Goal: Find specific page/section: Find specific page/section

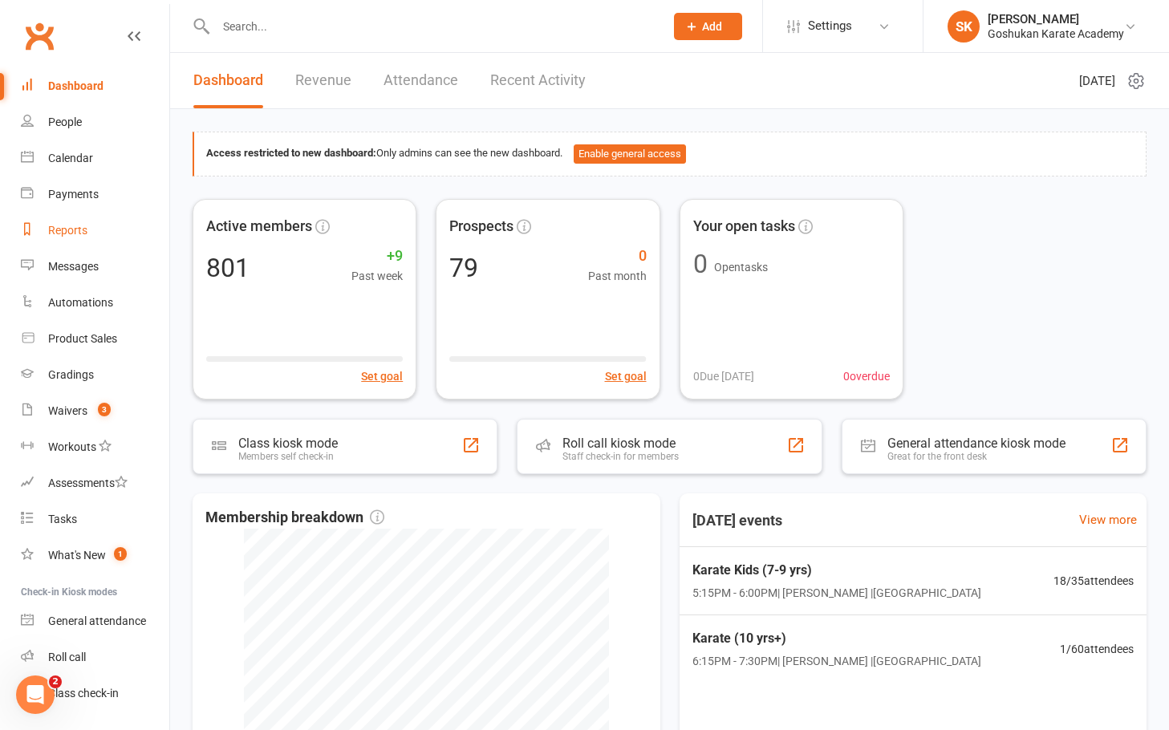
click at [59, 227] on div "Reports" at bounding box center [67, 230] width 39 height 13
select select "100"
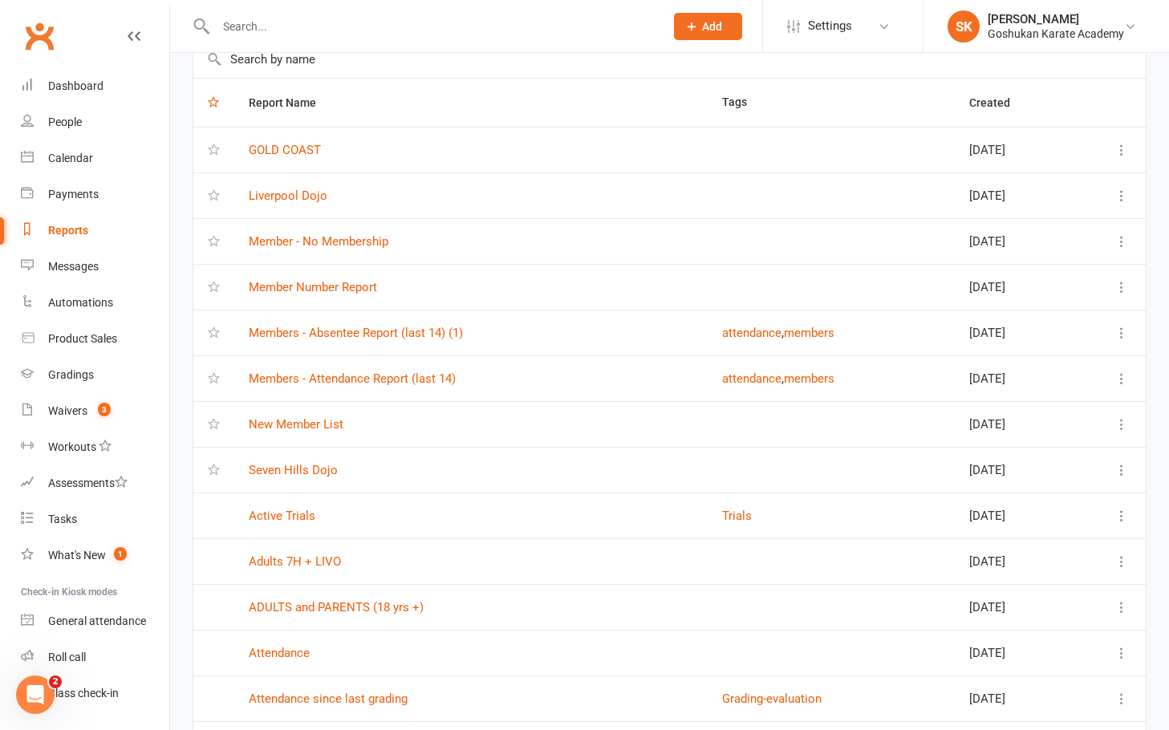
scroll to position [120, 0]
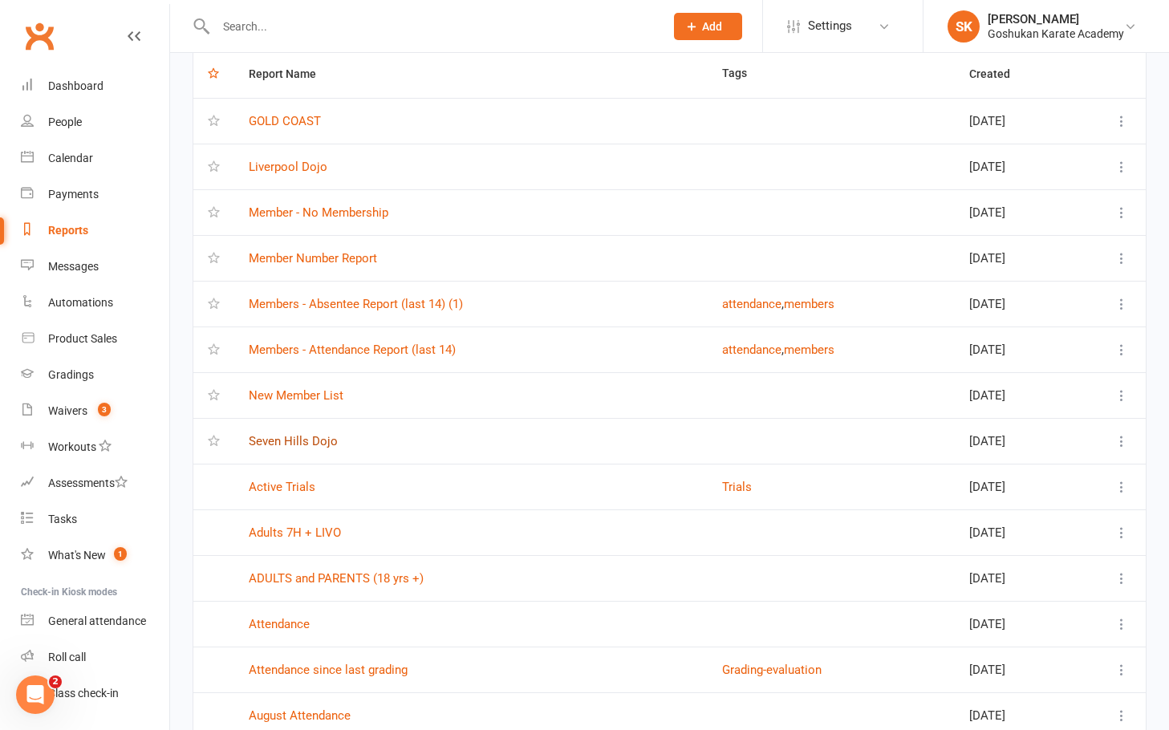
click at [293, 440] on link "Seven Hills Dojo" at bounding box center [293, 441] width 89 height 14
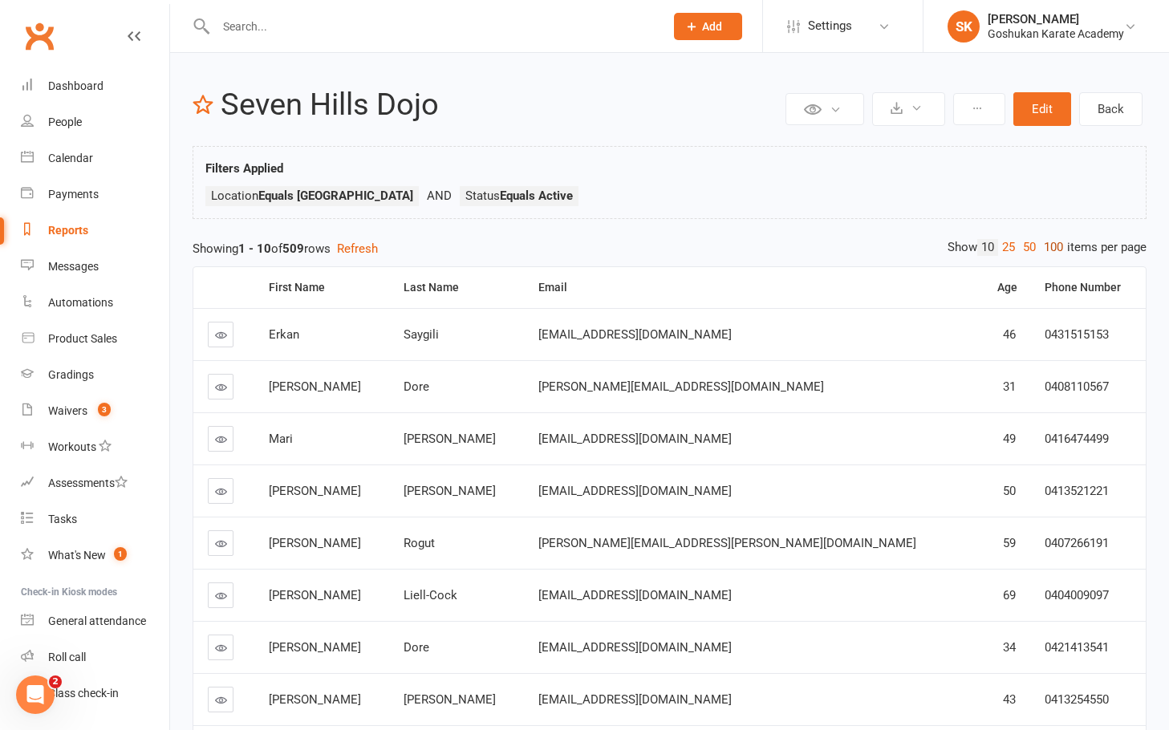
click at [1053, 245] on link "100" at bounding box center [1053, 247] width 27 height 17
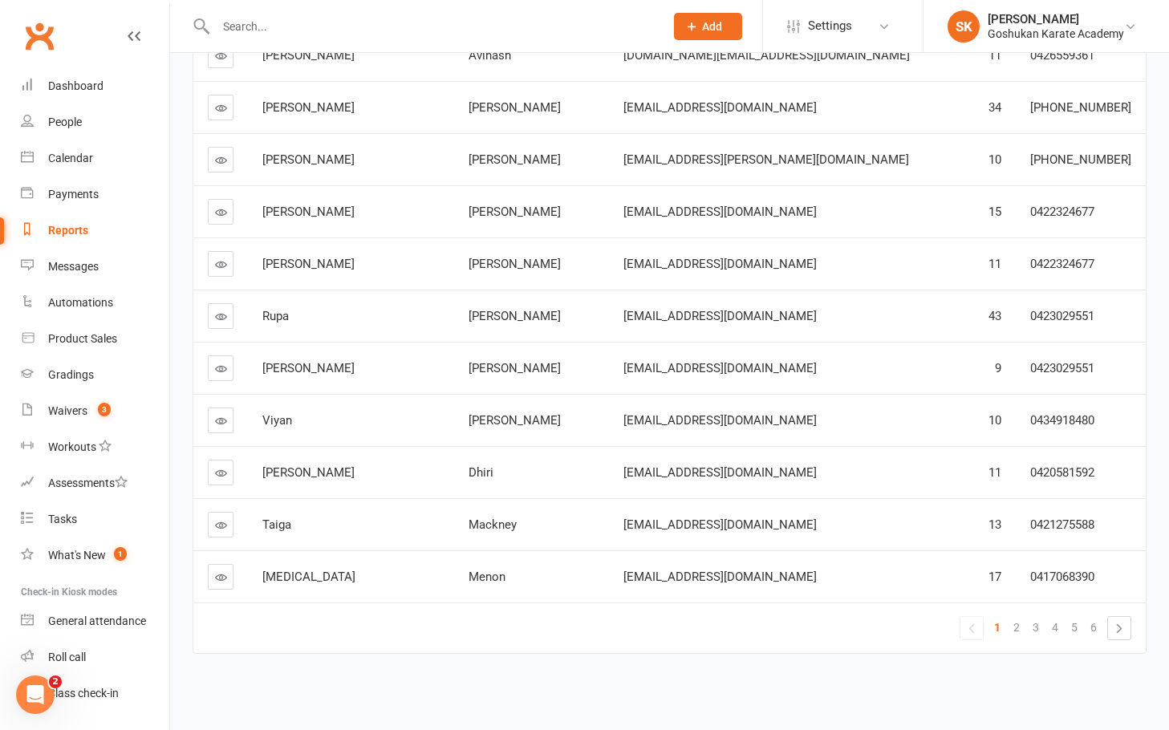
scroll to position [4933, 0]
click at [1122, 617] on link "»" at bounding box center [1119, 628] width 22 height 22
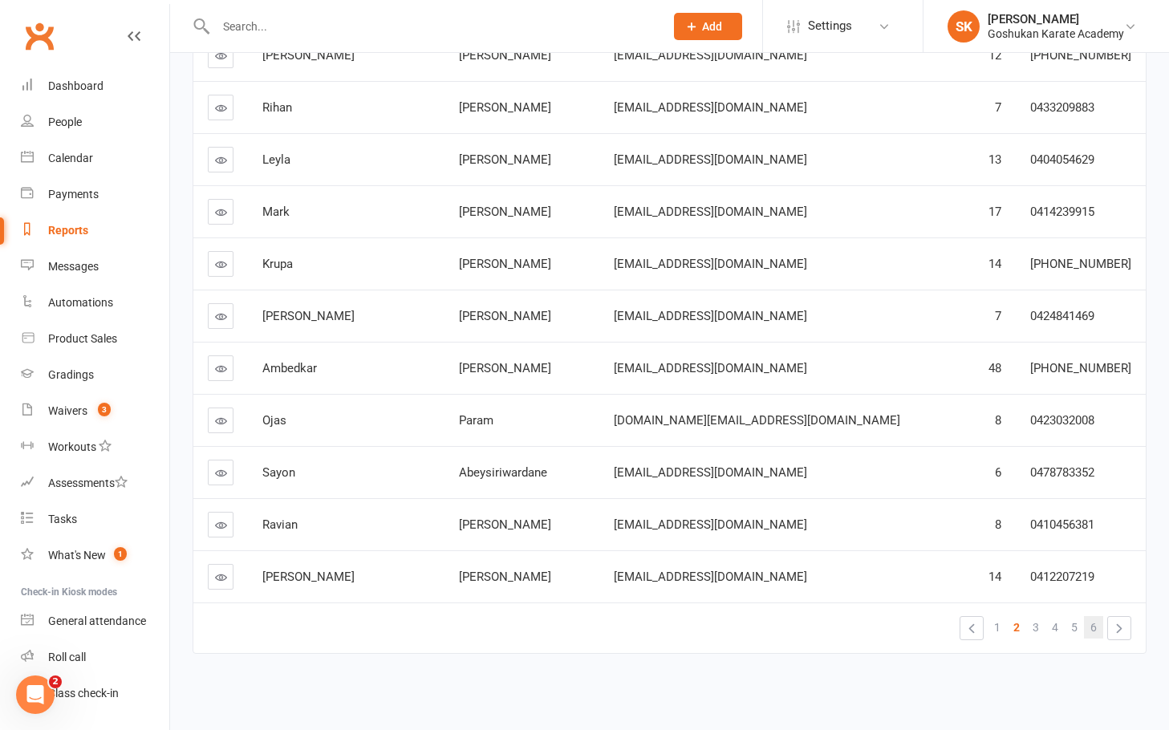
click at [1097, 616] on span "6" at bounding box center [1093, 627] width 6 height 22
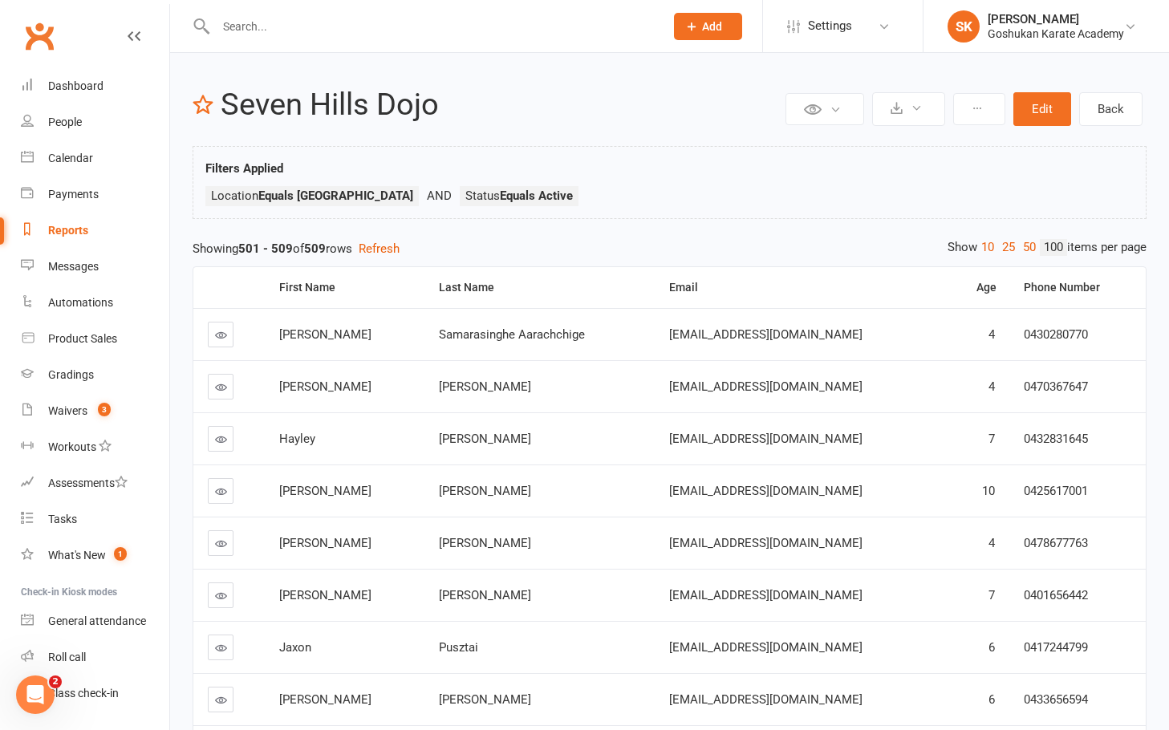
scroll to position [0, 0]
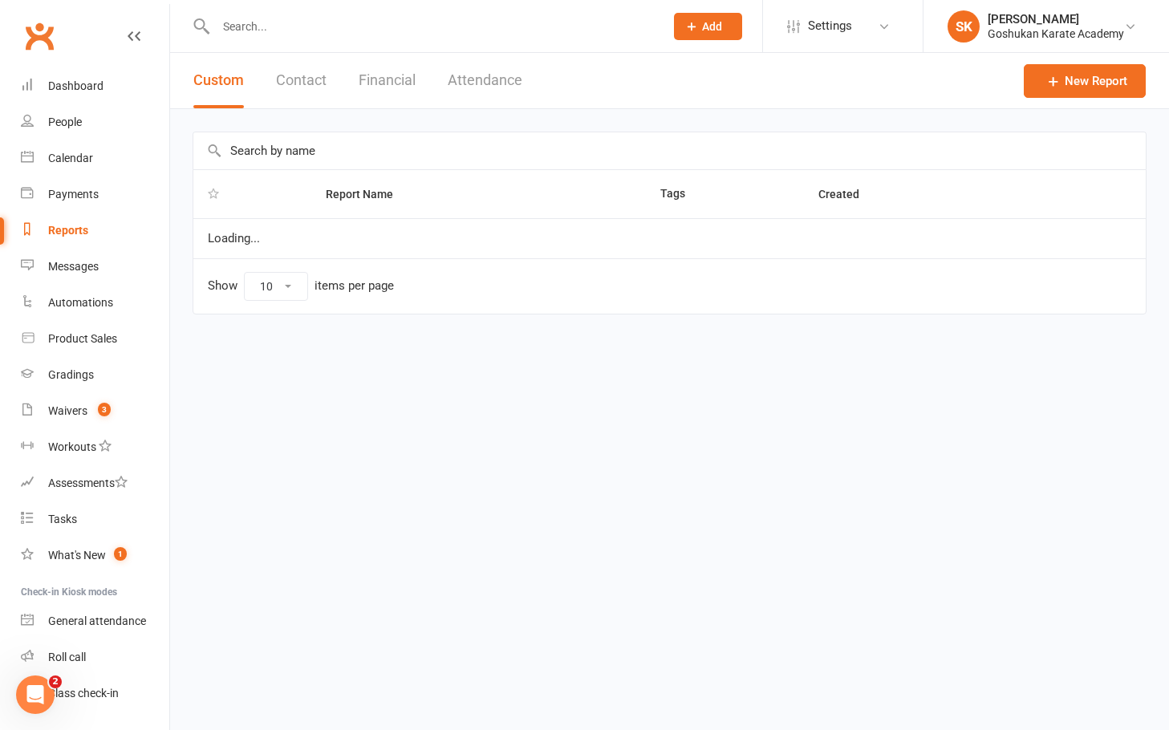
select select "100"
